Goal: Task Accomplishment & Management: Use online tool/utility

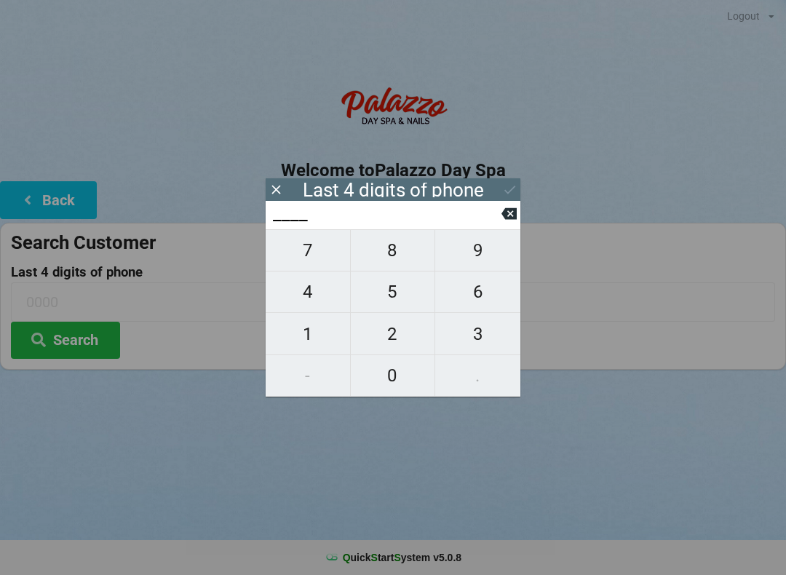
click at [321, 301] on span "4" at bounding box center [308, 292] width 84 height 31
type input "4___"
click at [398, 376] on span "0" at bounding box center [393, 375] width 84 height 31
type input "40__"
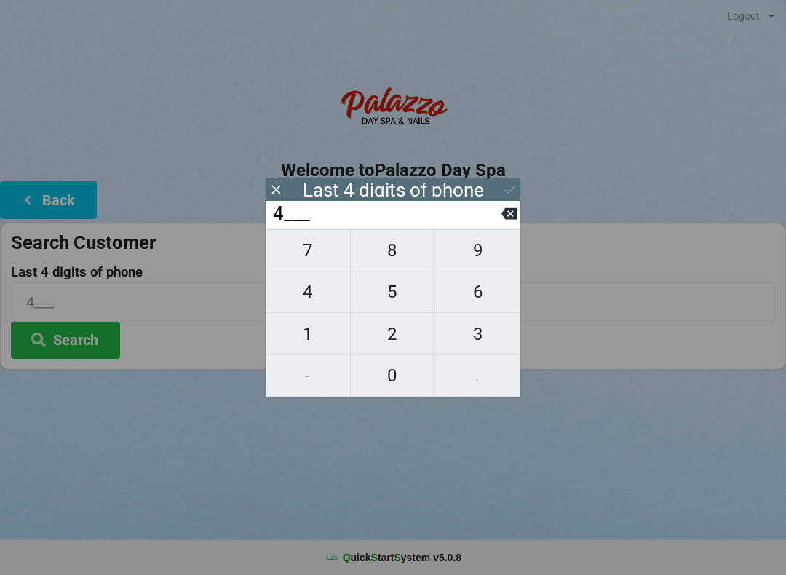
type input "40__"
click at [306, 260] on span "7" at bounding box center [308, 250] width 84 height 31
type input "407_"
click at [395, 344] on span "2" at bounding box center [393, 334] width 84 height 31
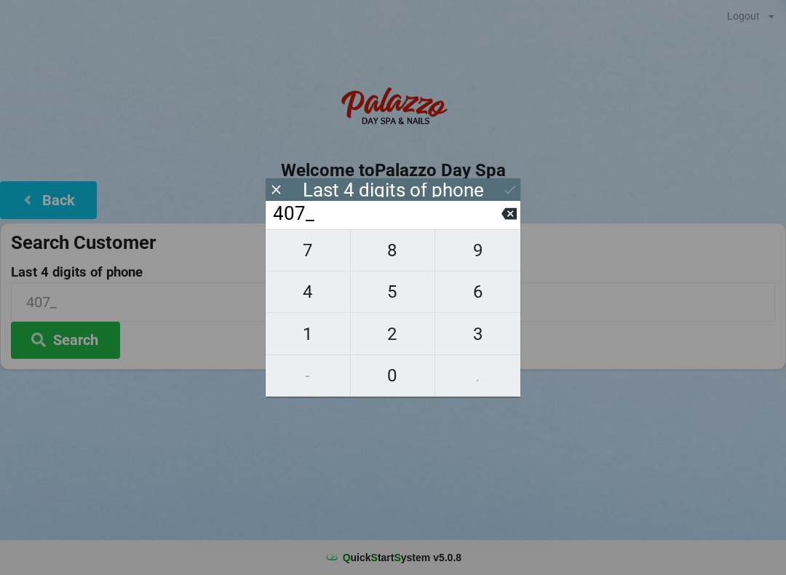
type input "4072"
click at [396, 339] on div "7 8 9 4 5 6 1 2 3 - 0 ." at bounding box center [393, 312] width 255 height 167
click at [398, 335] on div "7 8 9 4 5 6 1 2 3 - 0 ." at bounding box center [393, 312] width 255 height 167
click at [401, 328] on div "7 8 9 4 5 6 1 2 3 - 0 ." at bounding box center [393, 312] width 255 height 167
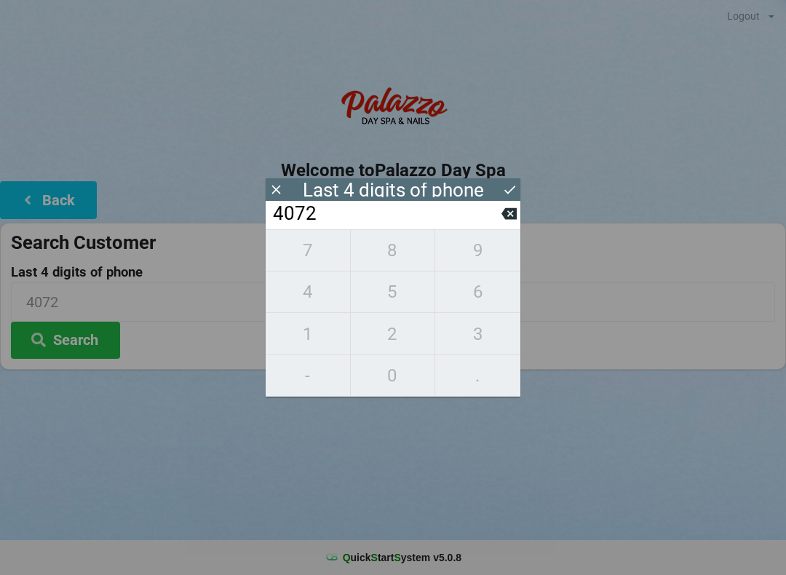
click at [395, 347] on div "7 8 9 4 5 6 1 2 3 - 0 ." at bounding box center [393, 312] width 255 height 167
click at [384, 339] on div "7 8 9 4 5 6 1 2 3 - 0 ." at bounding box center [393, 312] width 255 height 167
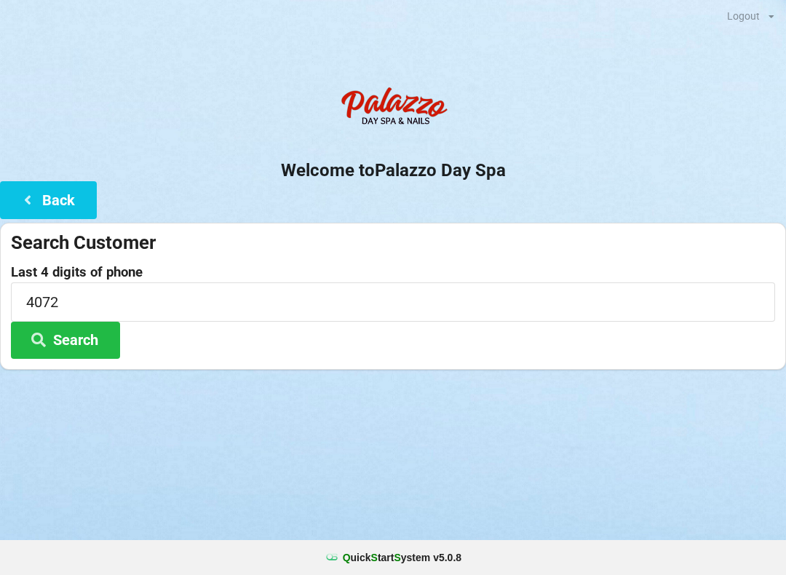
click at [523, 213] on div "Welcome to Palazzo Day Spa Back Search Customer Last 4 digits of phone 4072 Sea…" at bounding box center [393, 224] width 786 height 291
click at [520, 207] on div "Welcome to Palazzo Day Spa Back Search Customer Last 4 digits of phone 4072 Sea…" at bounding box center [393, 224] width 786 height 291
click at [71, 336] on button "Search" at bounding box center [65, 340] width 109 height 37
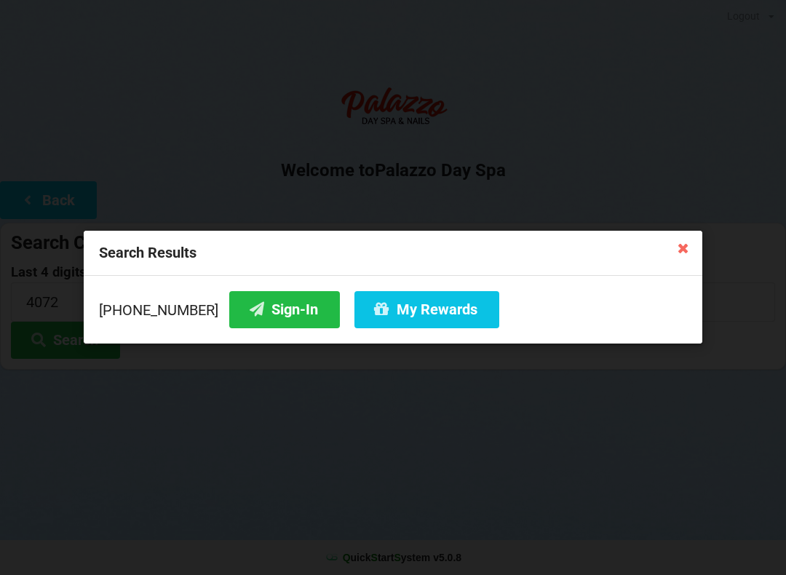
click at [283, 299] on button "Sign-In" at bounding box center [284, 309] width 111 height 37
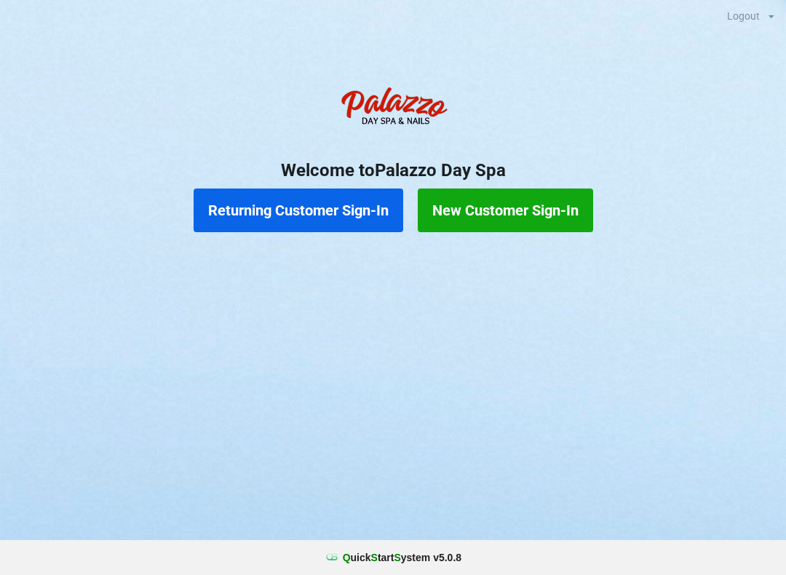
click at [255, 211] on button "Returning Customer Sign-In" at bounding box center [299, 211] width 210 height 44
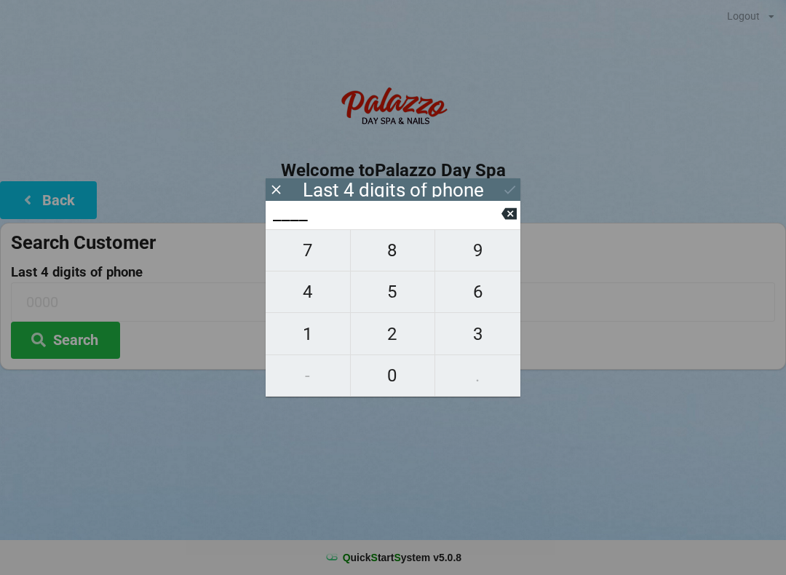
click at [492, 341] on span "3" at bounding box center [477, 334] width 85 height 31
type input "3___"
click at [307, 334] on span "1" at bounding box center [308, 334] width 84 height 31
type input "31__"
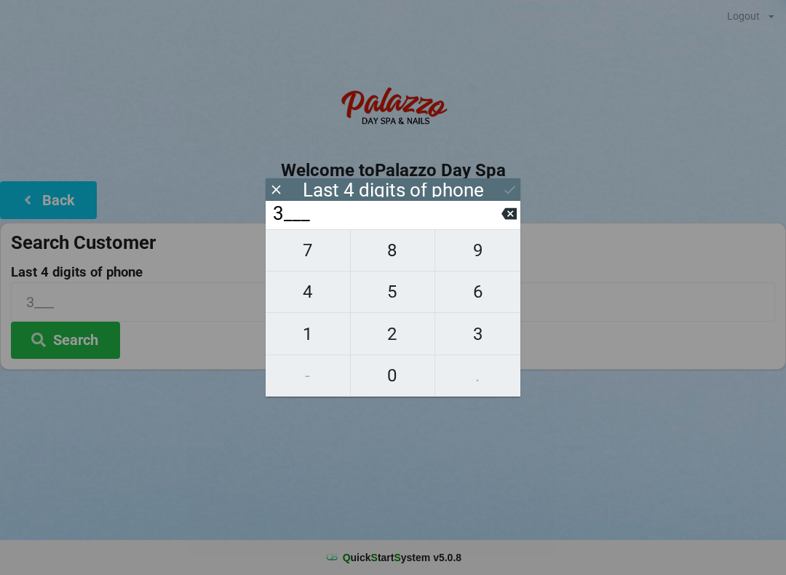
type input "31__"
click at [510, 216] on icon at bounding box center [509, 214] width 15 height 12
click at [507, 220] on icon at bounding box center [509, 214] width 15 height 12
click at [468, 342] on span "3" at bounding box center [477, 334] width 85 height 31
type input "3___"
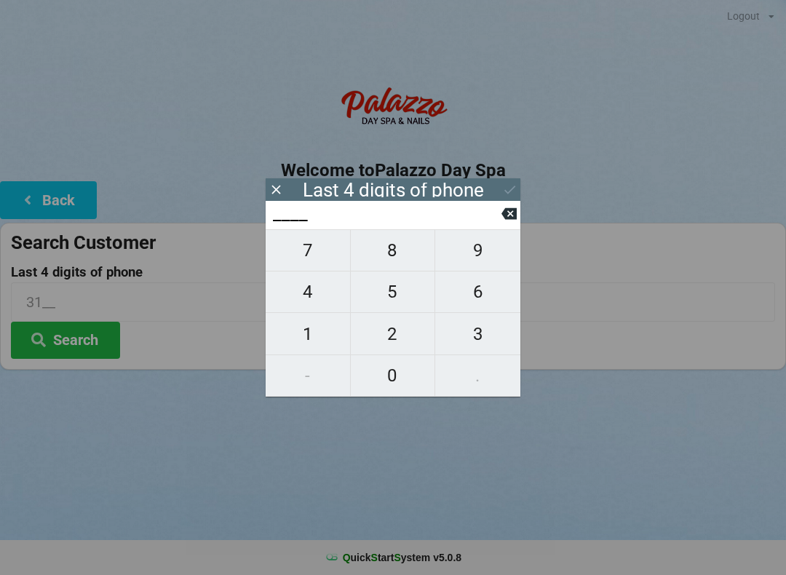
type input "3___"
click at [305, 340] on span "1" at bounding box center [308, 334] width 84 height 31
type input "31__"
click at [381, 341] on span "2" at bounding box center [393, 334] width 84 height 31
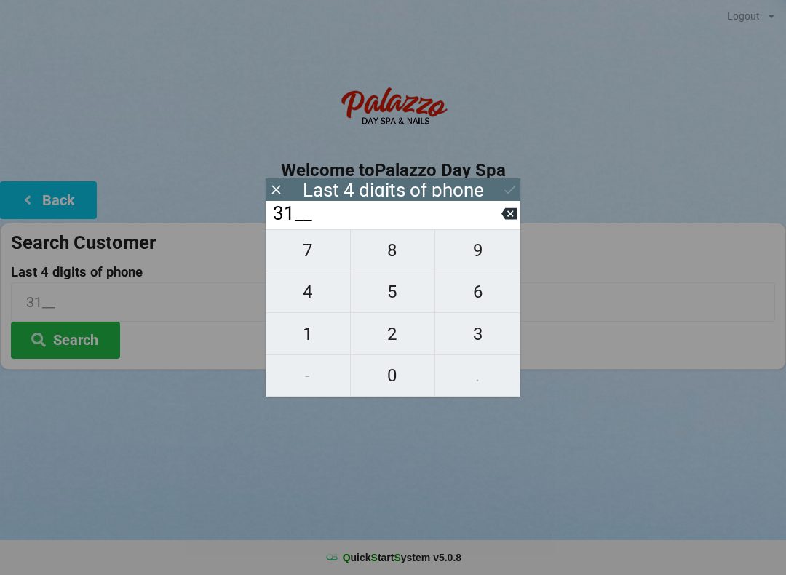
type input "312_"
click at [481, 335] on span "3" at bounding box center [477, 334] width 85 height 31
type input "3123"
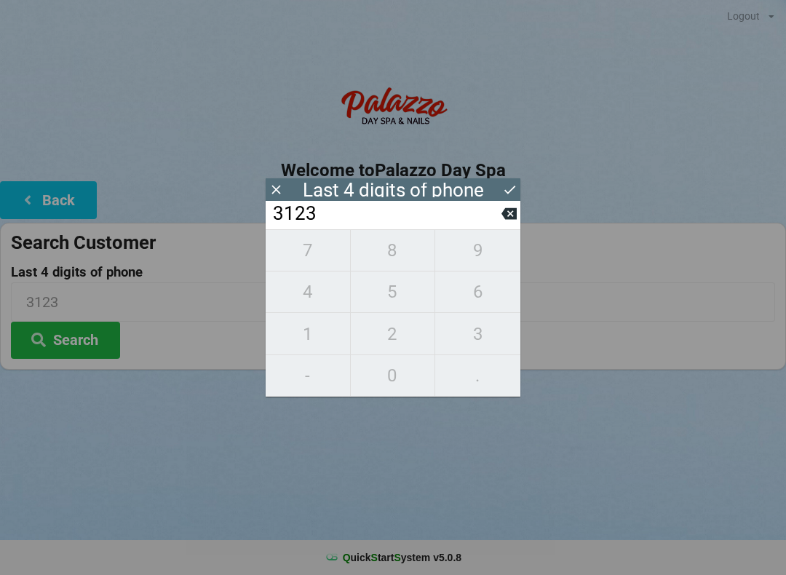
click at [63, 342] on button "Search" at bounding box center [65, 340] width 109 height 37
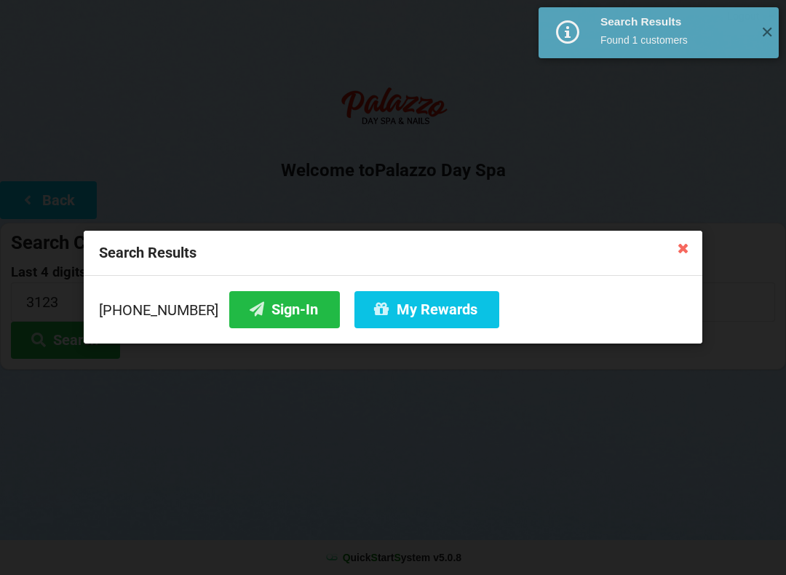
click at [419, 315] on button "My Rewards" at bounding box center [427, 309] width 145 height 37
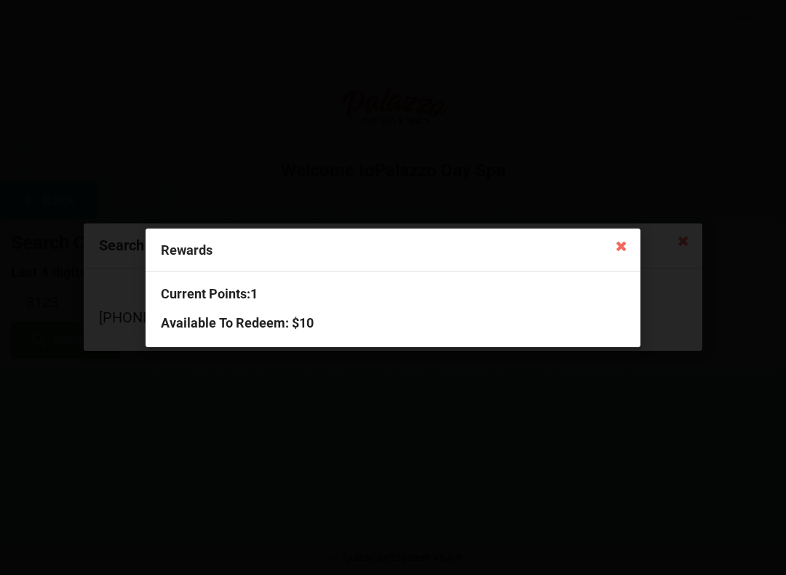
click at [619, 244] on icon at bounding box center [621, 245] width 23 height 23
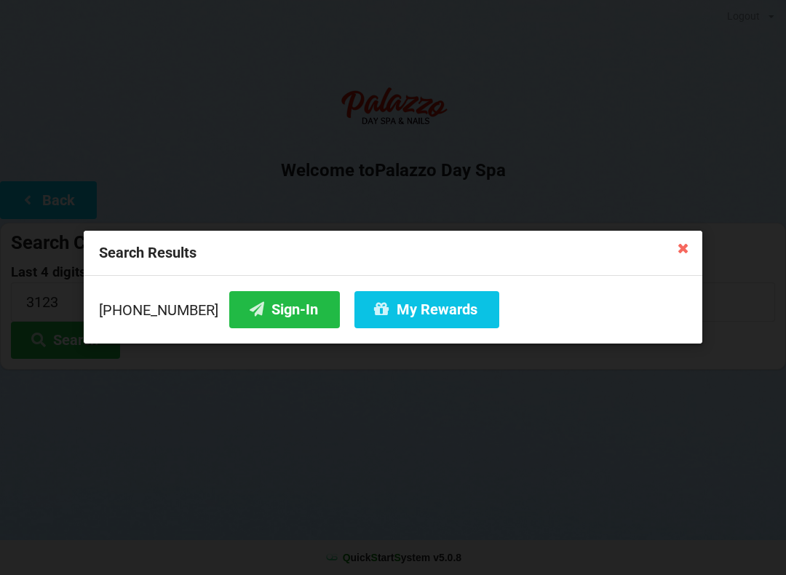
click at [680, 239] on icon at bounding box center [683, 247] width 23 height 23
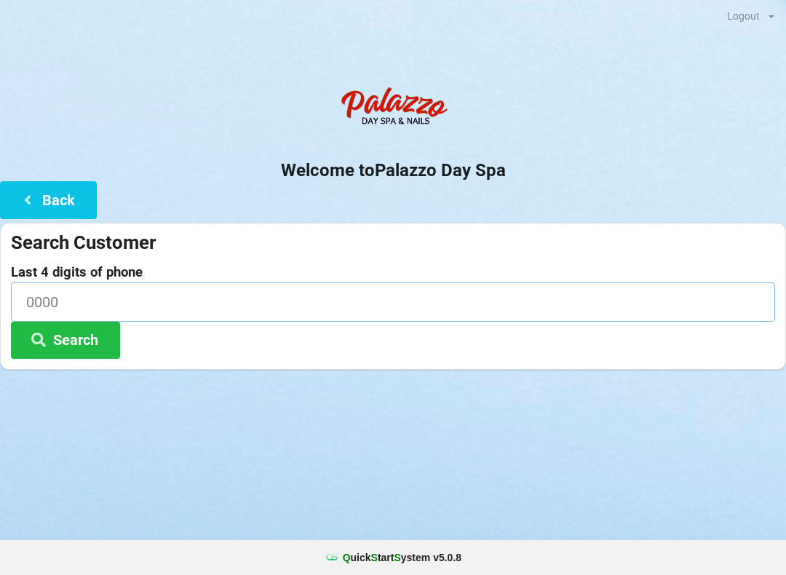
click at [80, 307] on input at bounding box center [393, 302] width 765 height 39
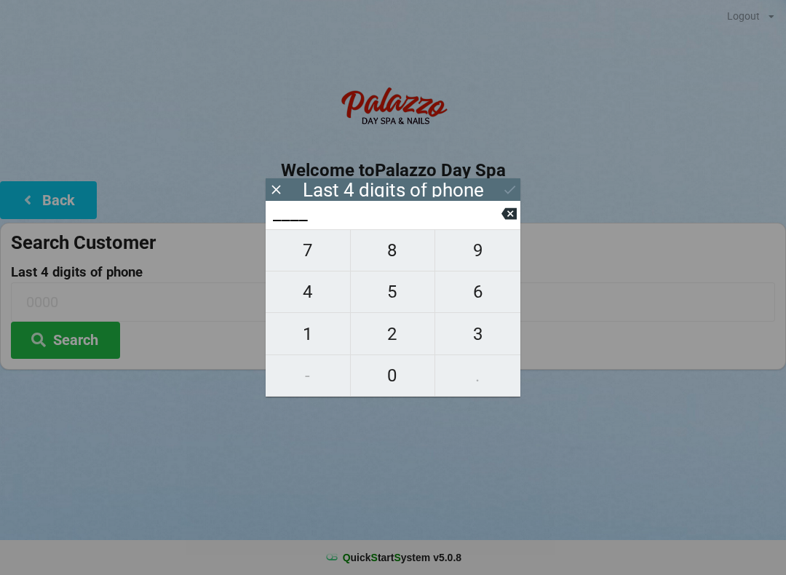
click at [471, 266] on span "9" at bounding box center [477, 250] width 85 height 31
type input "9___"
click at [392, 264] on span "8" at bounding box center [393, 250] width 84 height 31
type input "98__"
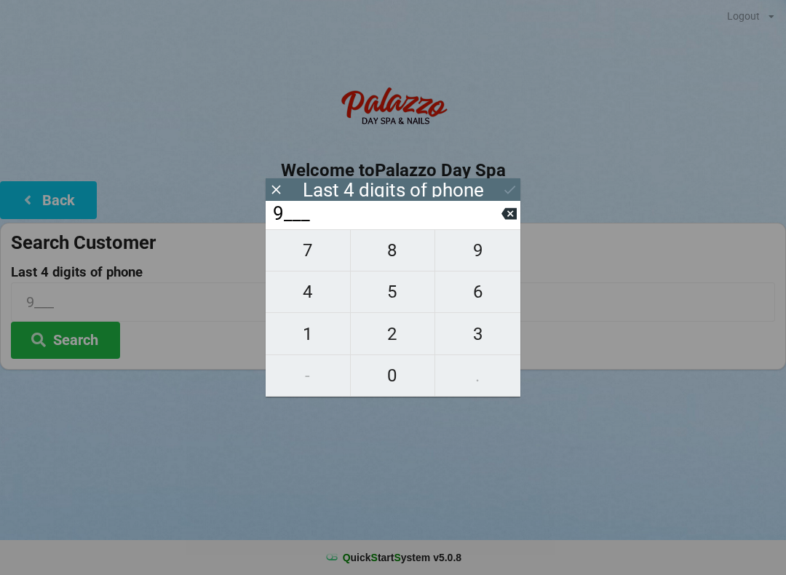
type input "98__"
click at [304, 262] on span "7" at bounding box center [308, 250] width 84 height 31
type input "987_"
click at [470, 350] on span "3" at bounding box center [477, 334] width 85 height 31
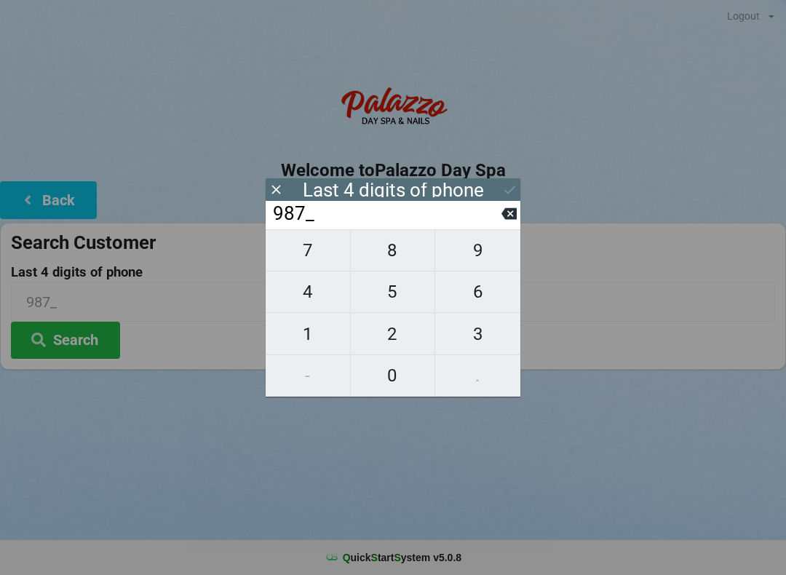
type input "9873"
click at [514, 214] on icon at bounding box center [509, 214] width 15 height 12
type input "987_"
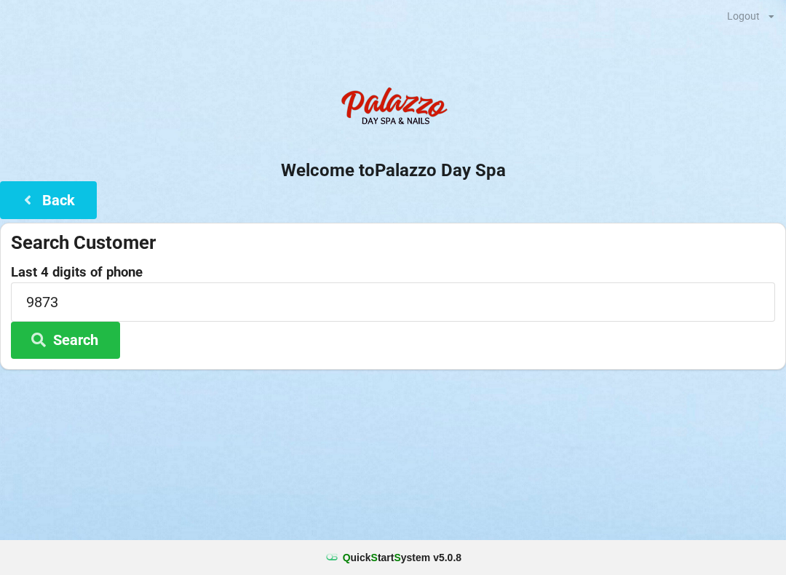
click at [653, 228] on div "Search Customer Last 4 digits of phone 9873 Search" at bounding box center [393, 296] width 786 height 147
click at [65, 199] on button "Back" at bounding box center [48, 199] width 97 height 37
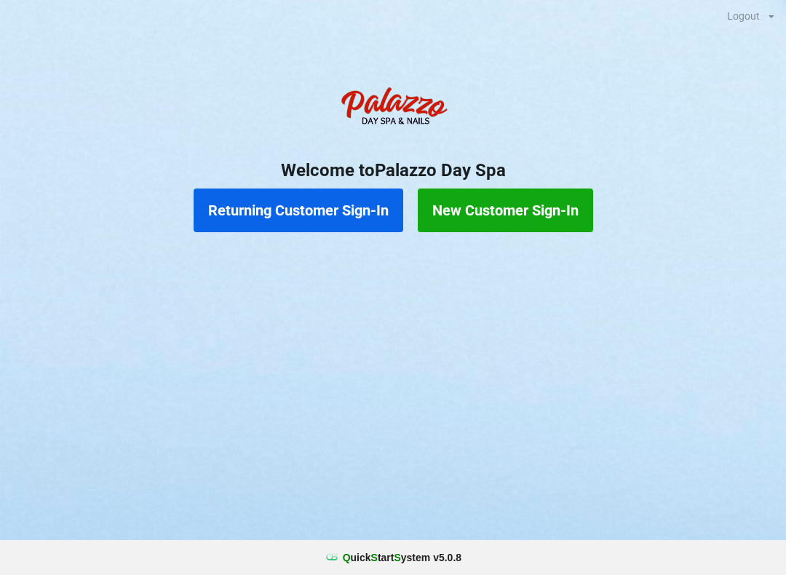
click at [362, 219] on button "Returning Customer Sign-In" at bounding box center [299, 211] width 210 height 44
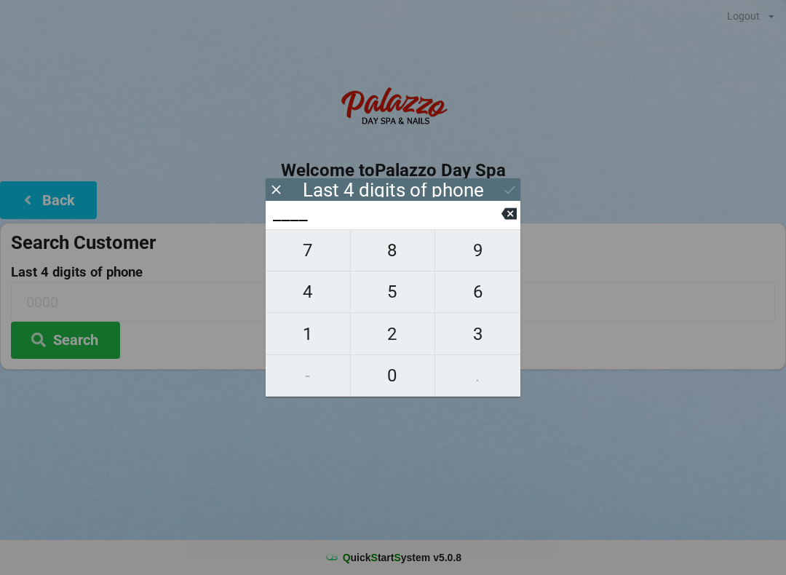
click at [479, 248] on span "9" at bounding box center [477, 250] width 85 height 31
type input "9___"
click at [477, 334] on span "3" at bounding box center [477, 334] width 85 height 31
type input "93__"
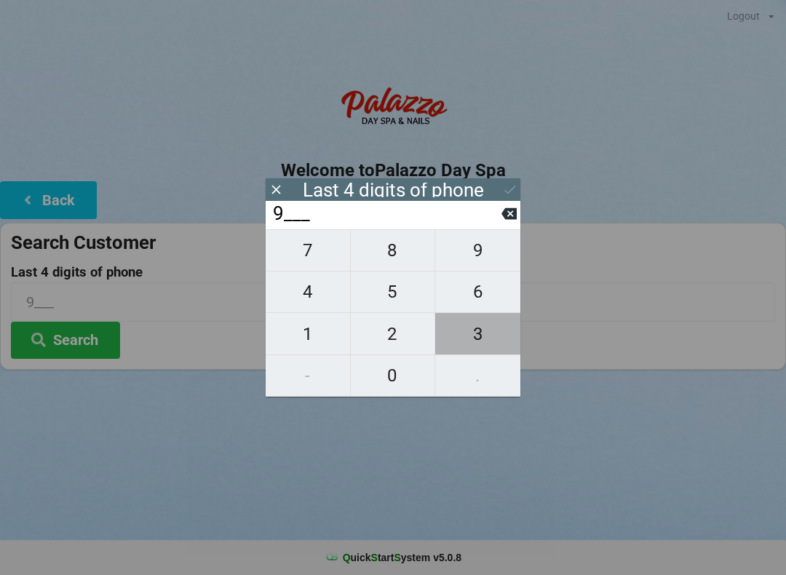
type input "93__"
click at [392, 292] on span "5" at bounding box center [393, 292] width 84 height 31
type input "935_"
click at [307, 254] on span "7" at bounding box center [308, 250] width 84 height 31
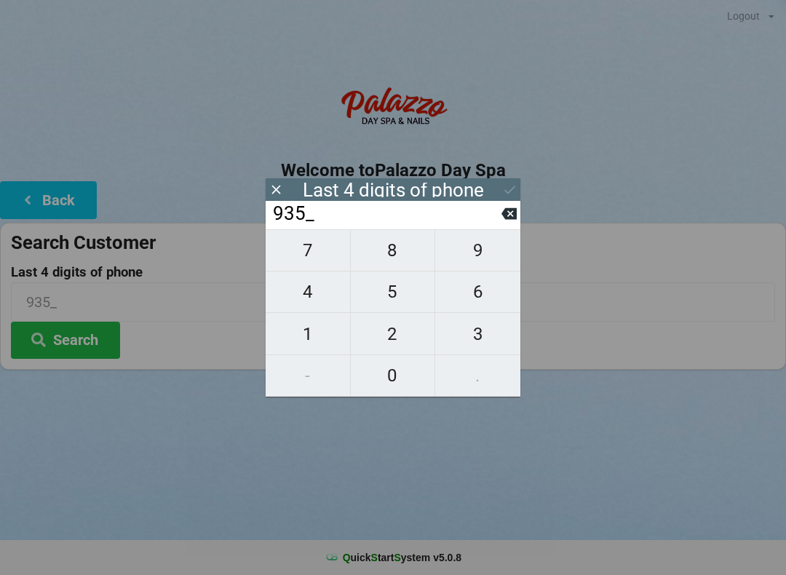
type input "9357"
click at [504, 184] on icon at bounding box center [509, 189] width 15 height 15
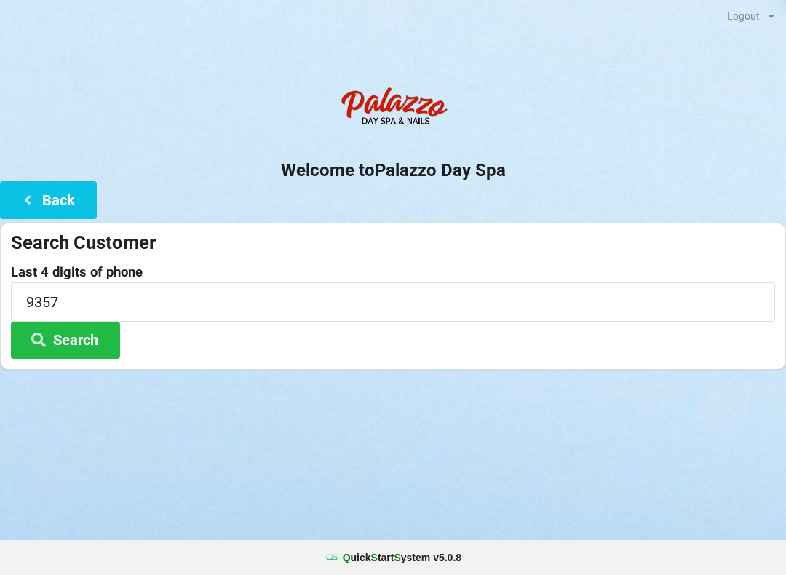
click at [85, 336] on button "Search" at bounding box center [65, 340] width 109 height 37
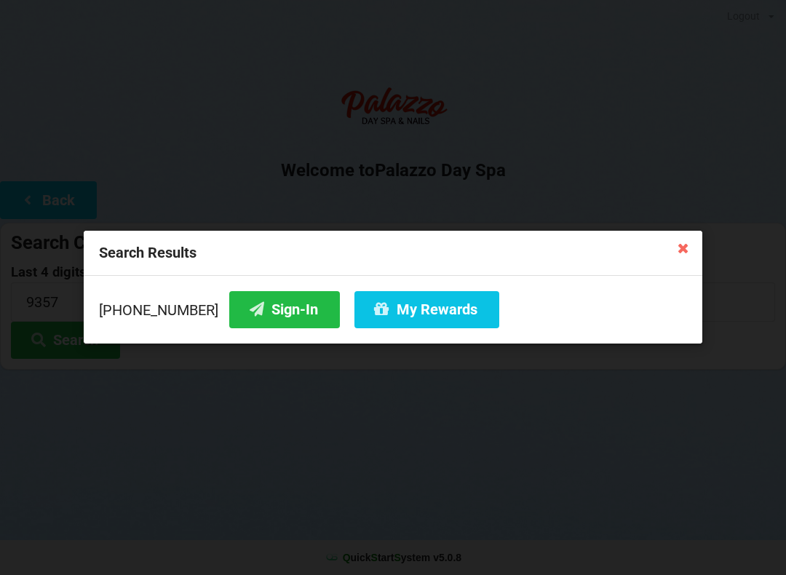
click at [409, 299] on button "My Rewards" at bounding box center [427, 309] width 145 height 37
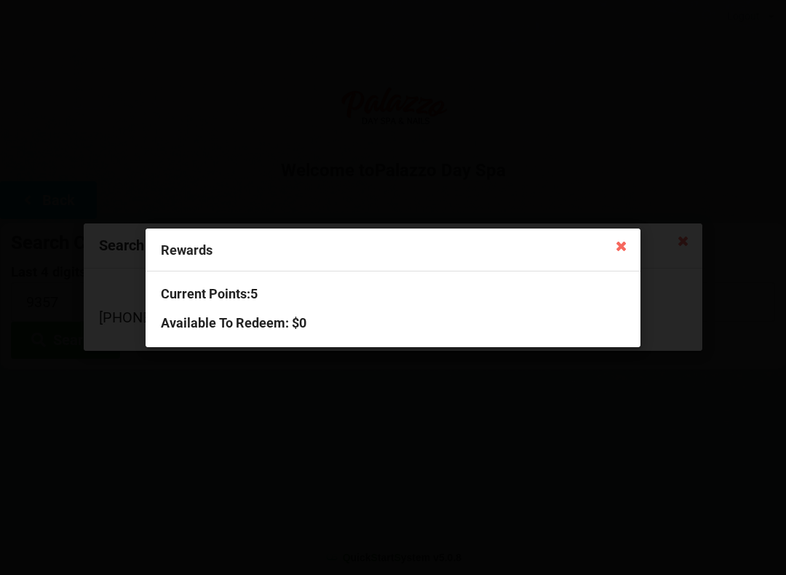
click at [631, 237] on icon at bounding box center [621, 245] width 23 height 23
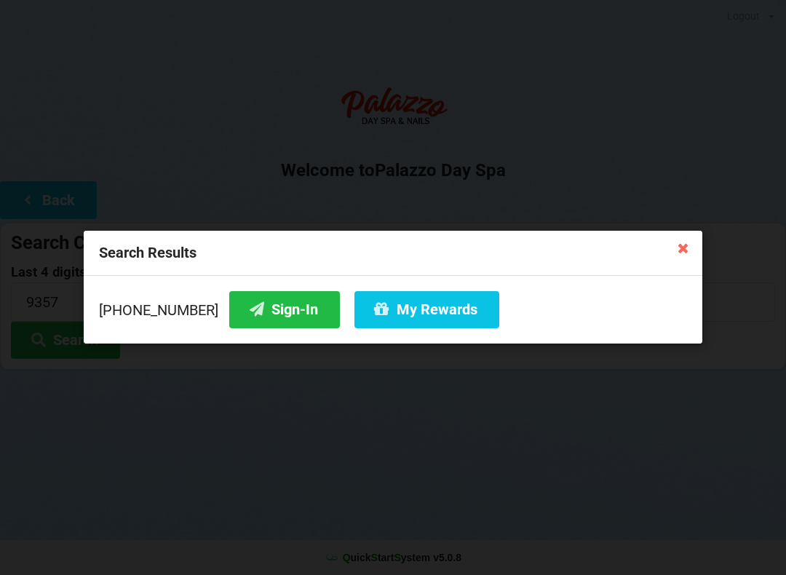
click at [355, 480] on div "Search Results [PHONE_NUMBER] Sign-In My Rewards" at bounding box center [393, 287] width 786 height 575
click at [334, 471] on div "Search Results [PHONE_NUMBER] Sign-In My Rewards" at bounding box center [393, 287] width 786 height 575
click at [694, 231] on div "Search Results [PHONE_NUMBER] Sign-In My Rewards" at bounding box center [393, 287] width 786 height 575
click at [679, 246] on icon at bounding box center [683, 247] width 23 height 23
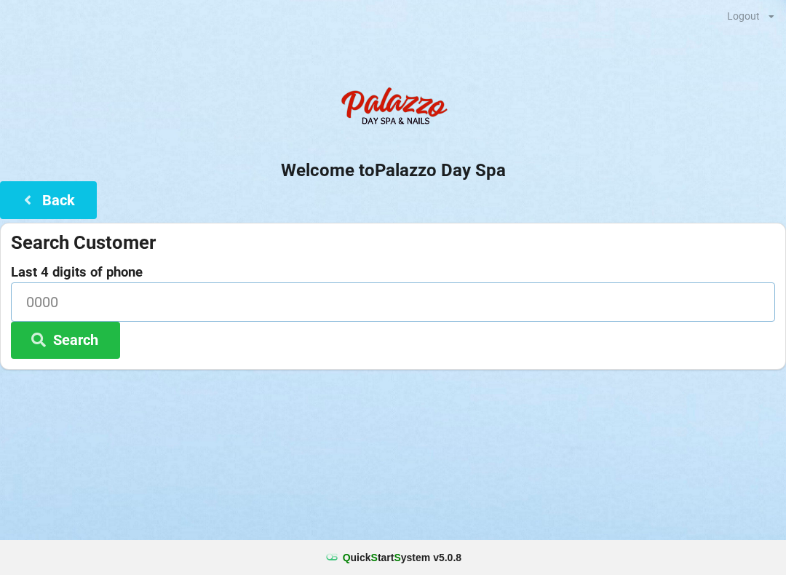
click at [51, 304] on input at bounding box center [393, 302] width 765 height 39
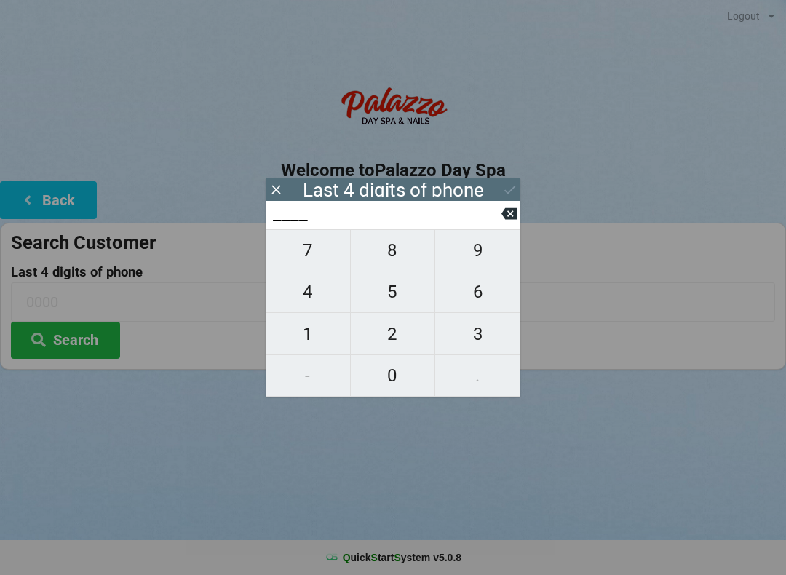
click at [306, 313] on button "4" at bounding box center [308, 293] width 85 height 42
type input "4___"
click at [390, 374] on span "0" at bounding box center [393, 375] width 84 height 31
type input "40__"
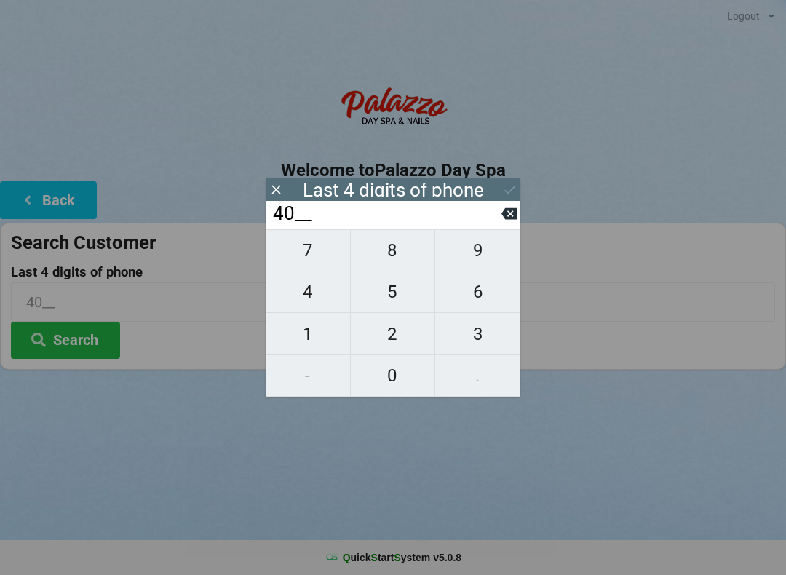
click at [500, 226] on input "40__" at bounding box center [387, 213] width 230 height 23
click at [492, 224] on input "40__" at bounding box center [387, 213] width 230 height 23
click at [504, 220] on icon at bounding box center [509, 214] width 15 height 12
click at [502, 221] on icon at bounding box center [509, 213] width 15 height 15
type input "____"
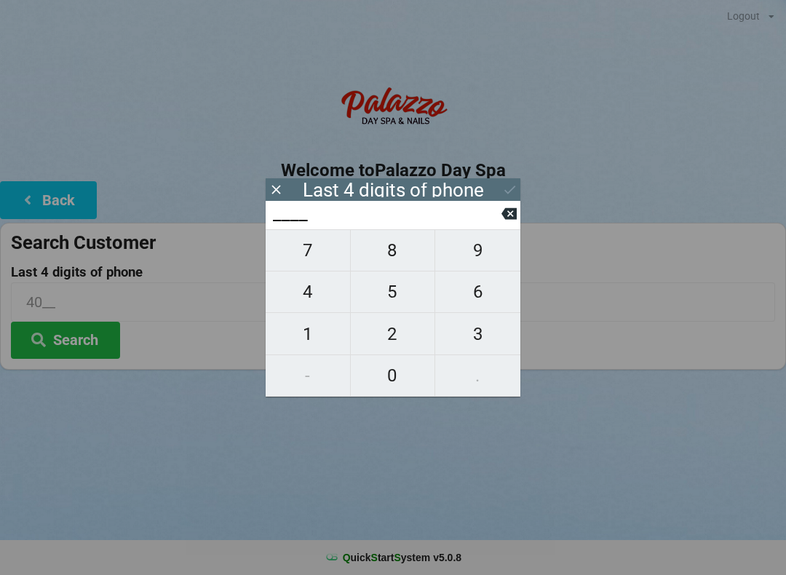
click at [312, 334] on span "1" at bounding box center [308, 334] width 84 height 31
type input "1___"
click at [384, 374] on span "0" at bounding box center [393, 375] width 84 height 31
type input "10__"
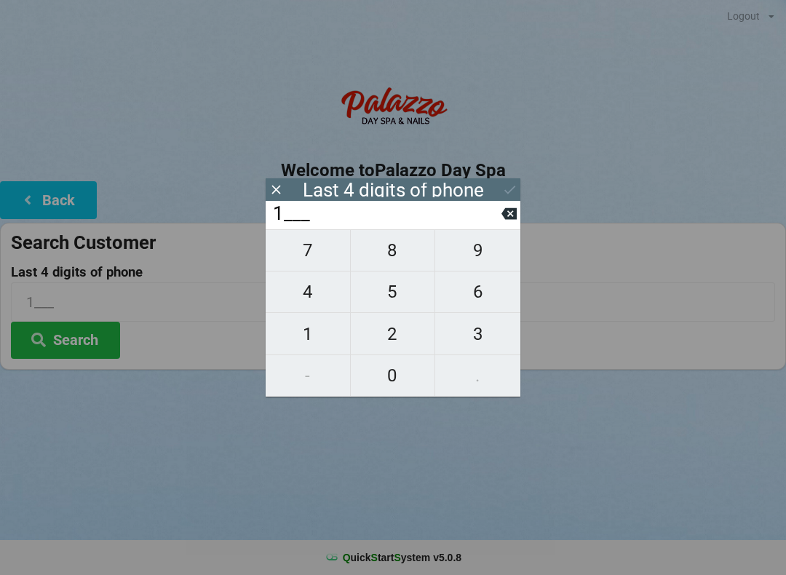
type input "10__"
click at [469, 331] on span "3" at bounding box center [477, 334] width 85 height 31
type input "103_"
click at [289, 336] on span "1" at bounding box center [308, 334] width 84 height 31
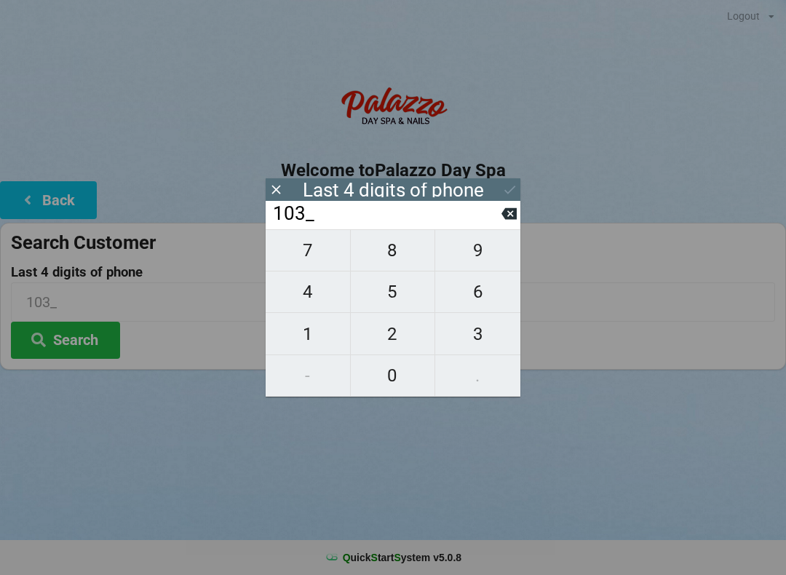
type input "1031"
click at [508, 185] on icon at bounding box center [509, 189] width 15 height 15
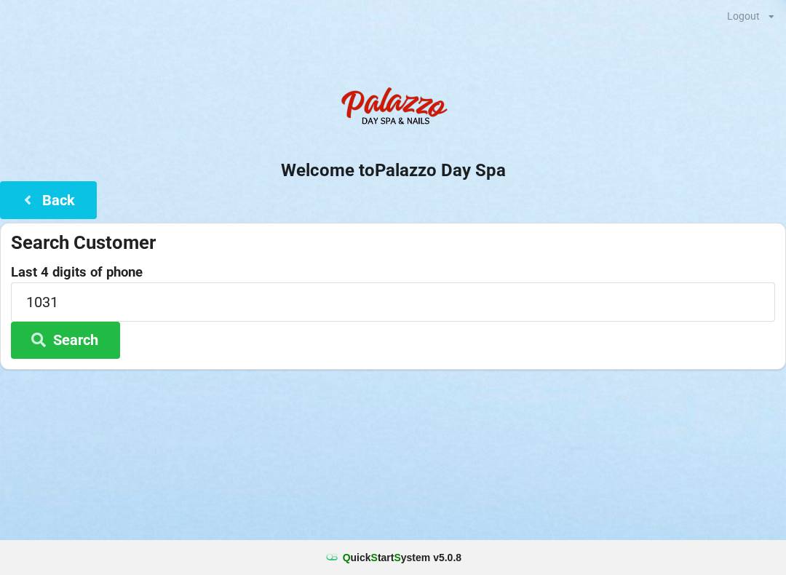
click at [79, 347] on button "Search" at bounding box center [65, 340] width 109 height 37
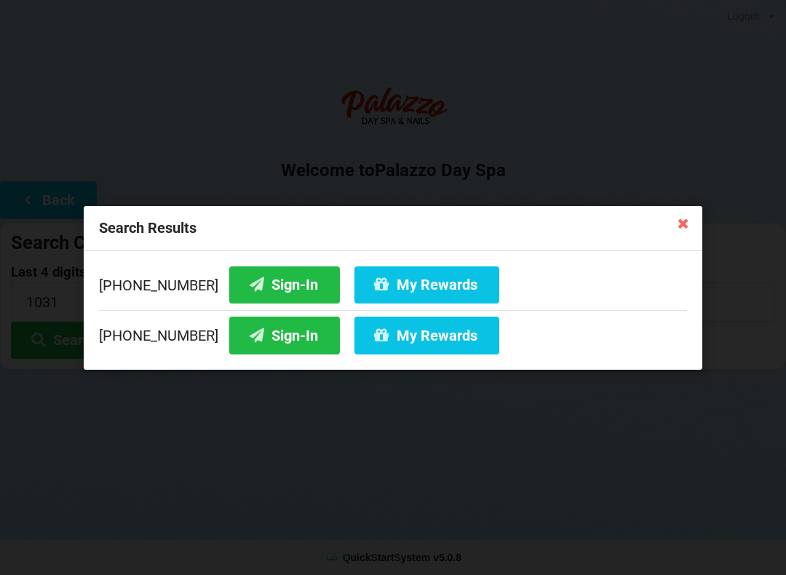
click at [256, 286] on button "Sign-In" at bounding box center [284, 284] width 111 height 37
